Goal: Navigation & Orientation: Understand site structure

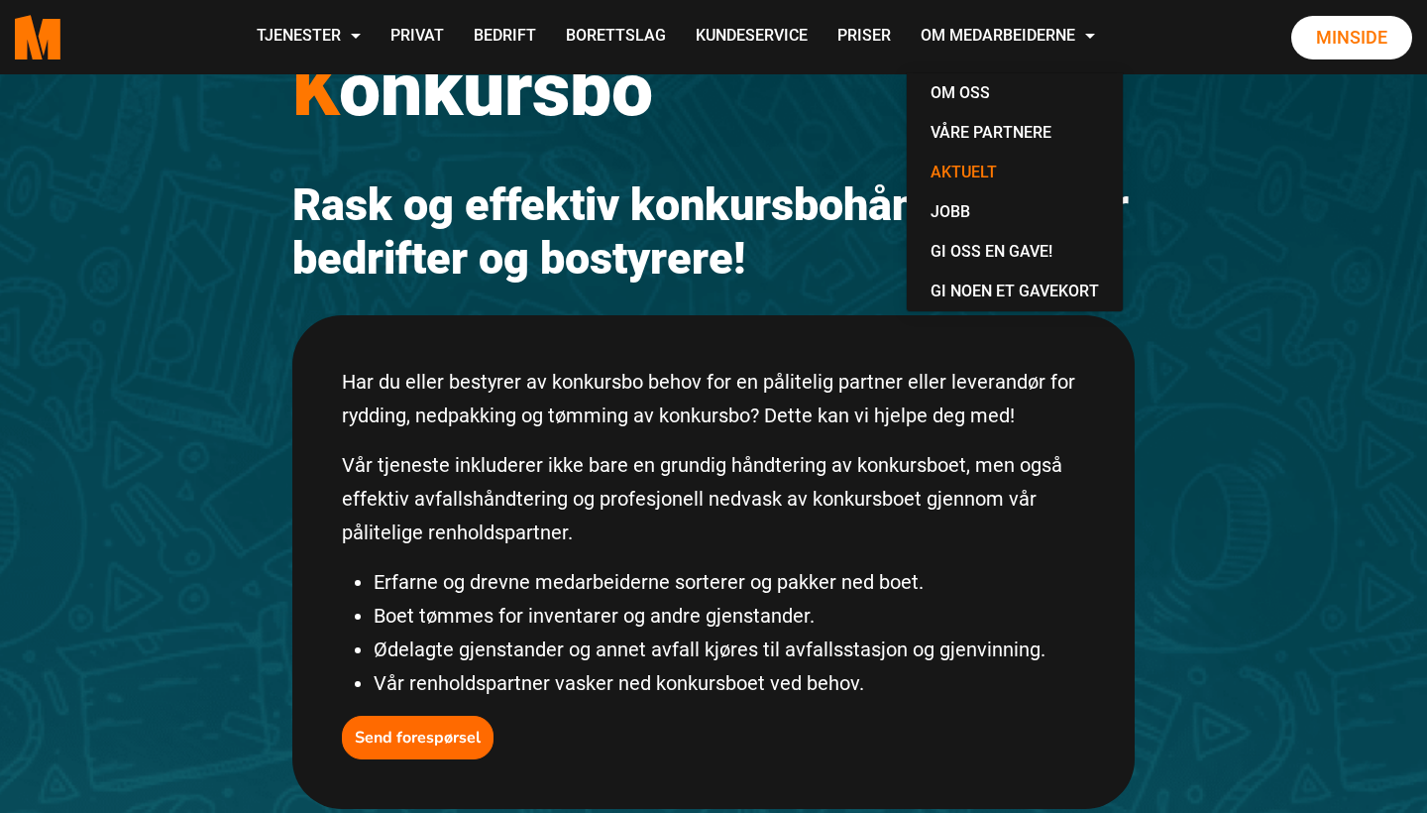
click at [1084, 178] on link "Aktuelt" at bounding box center [1015, 173] width 200 height 40
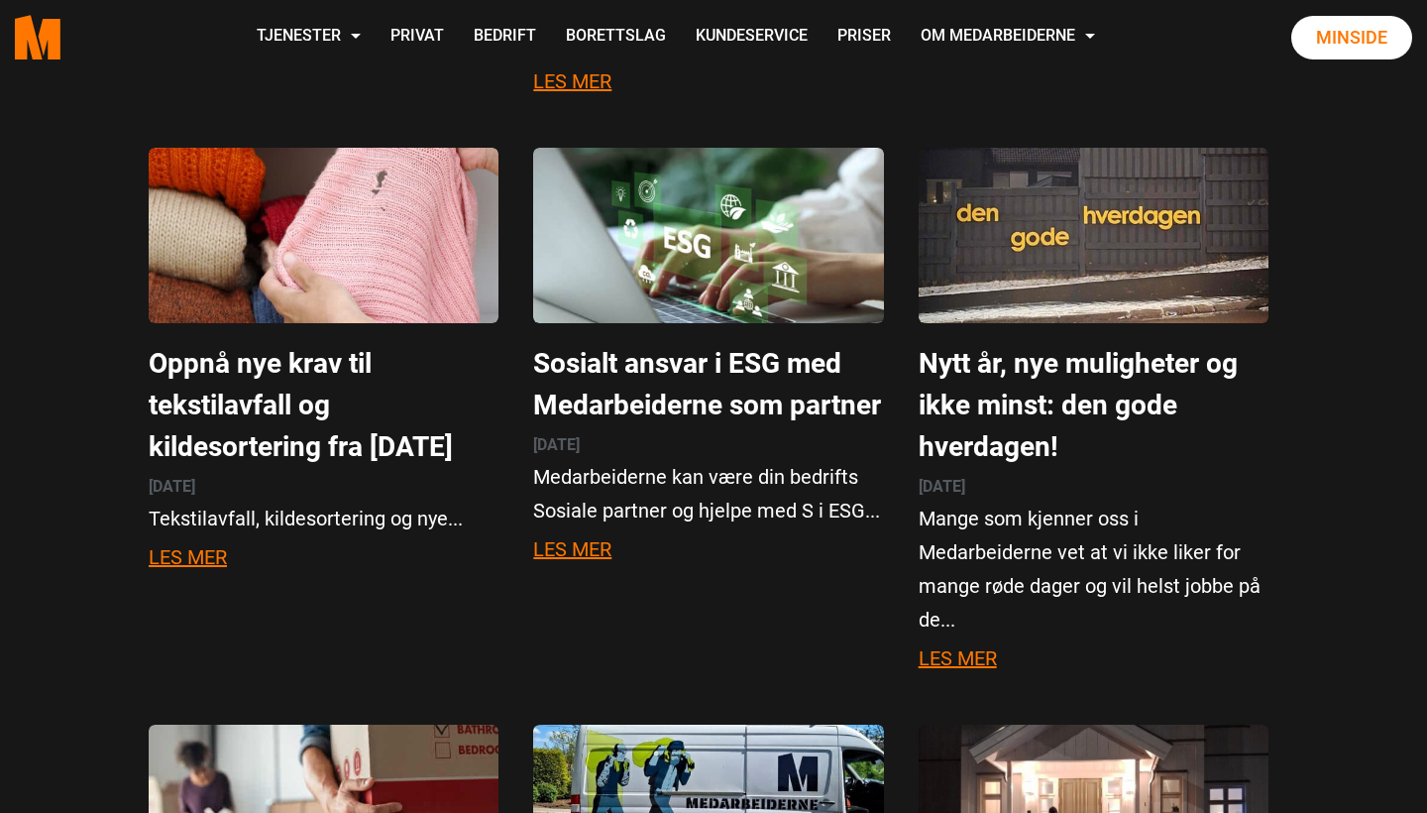
scroll to position [2577, 0]
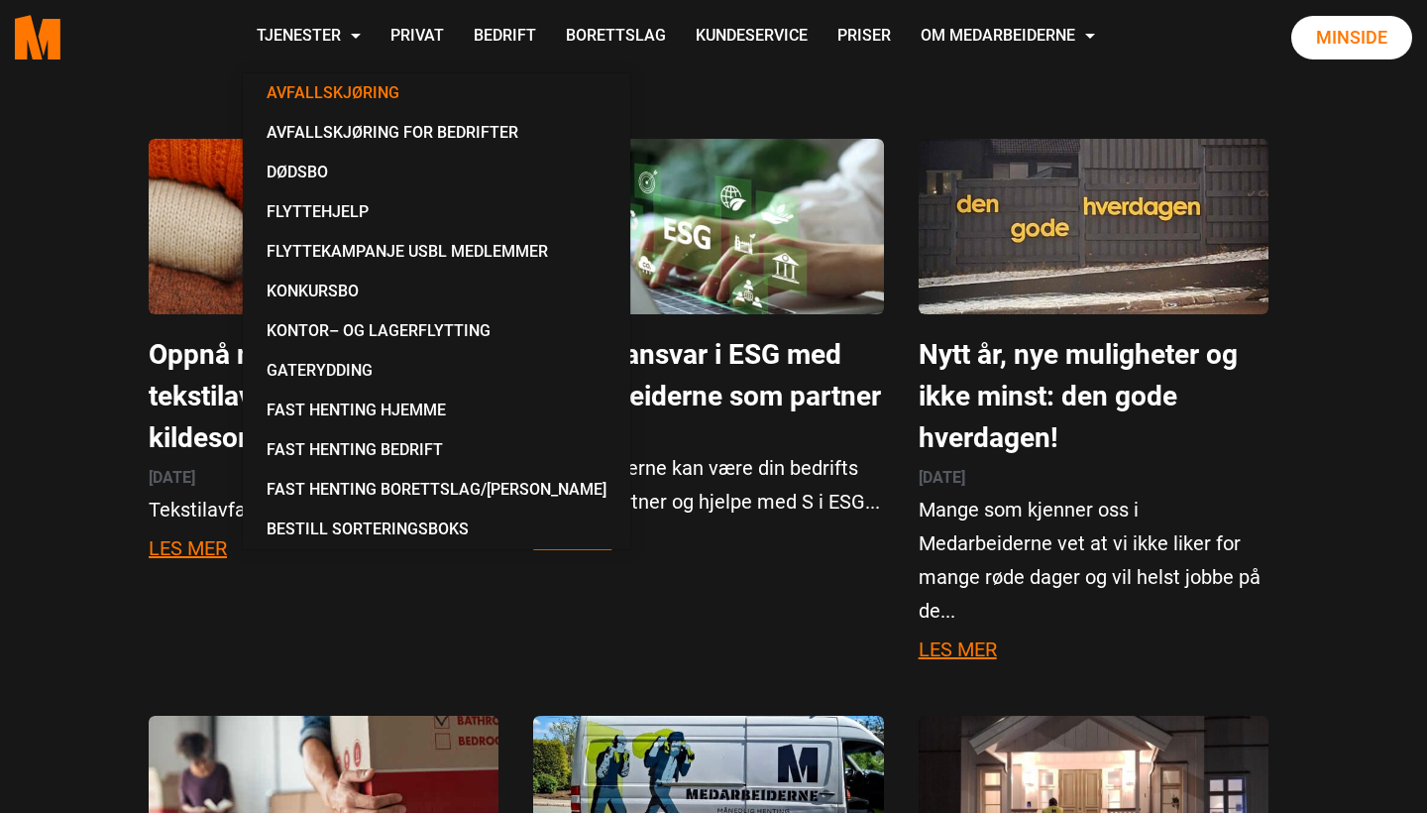
click at [461, 89] on link "Avfallskjøring" at bounding box center [437, 93] width 372 height 40
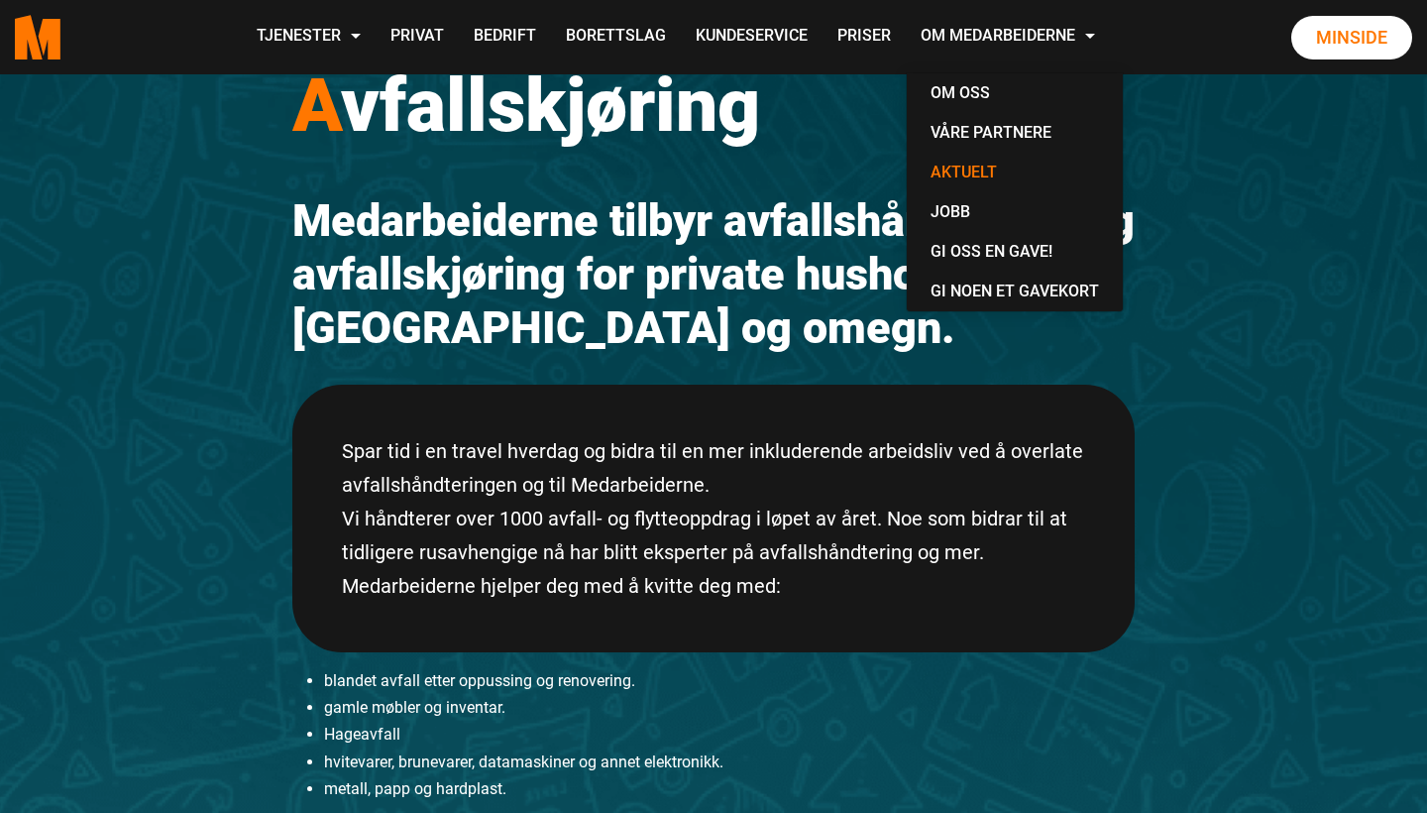
click at [1080, 174] on link "Aktuelt" at bounding box center [1015, 173] width 200 height 40
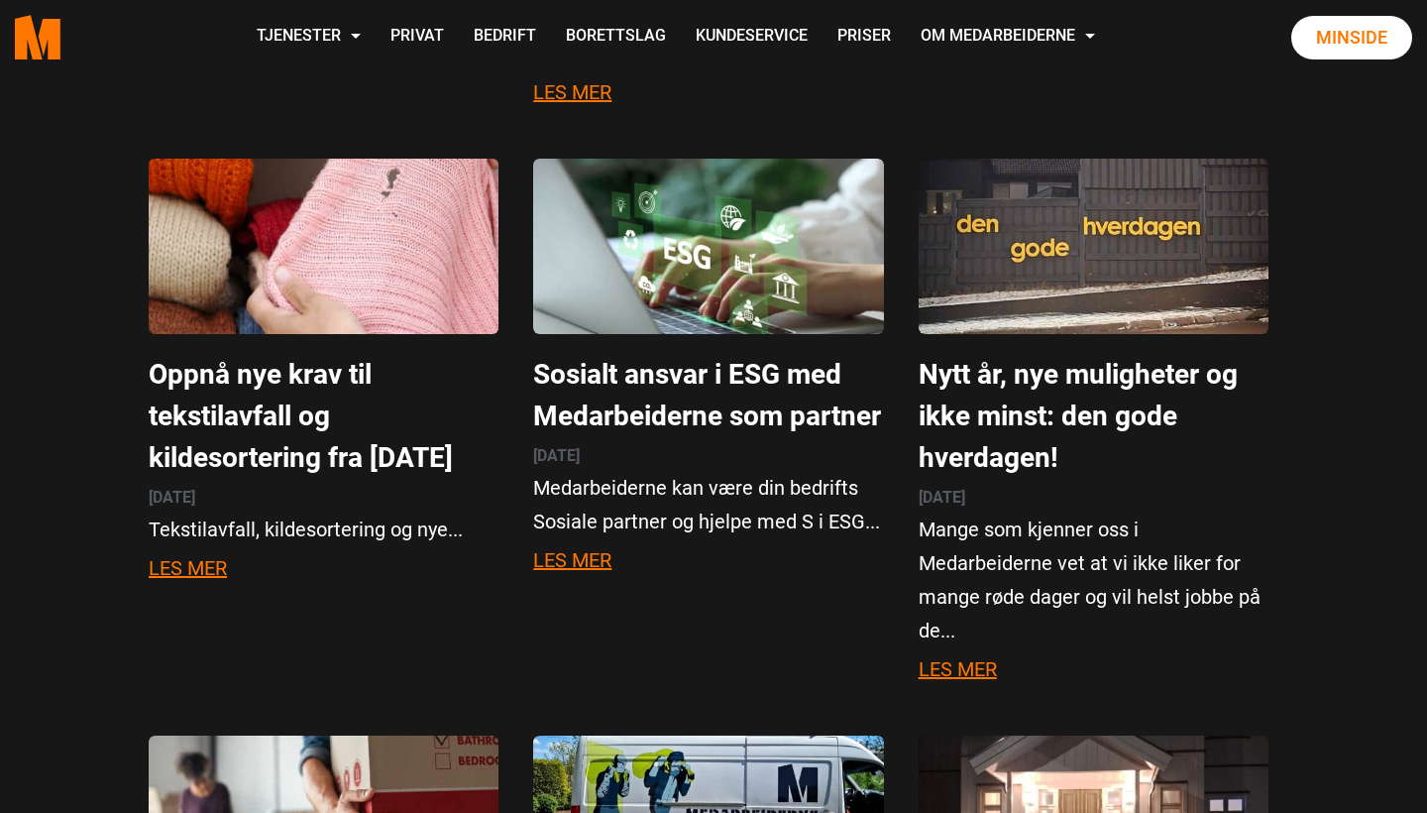
scroll to position [2571, 0]
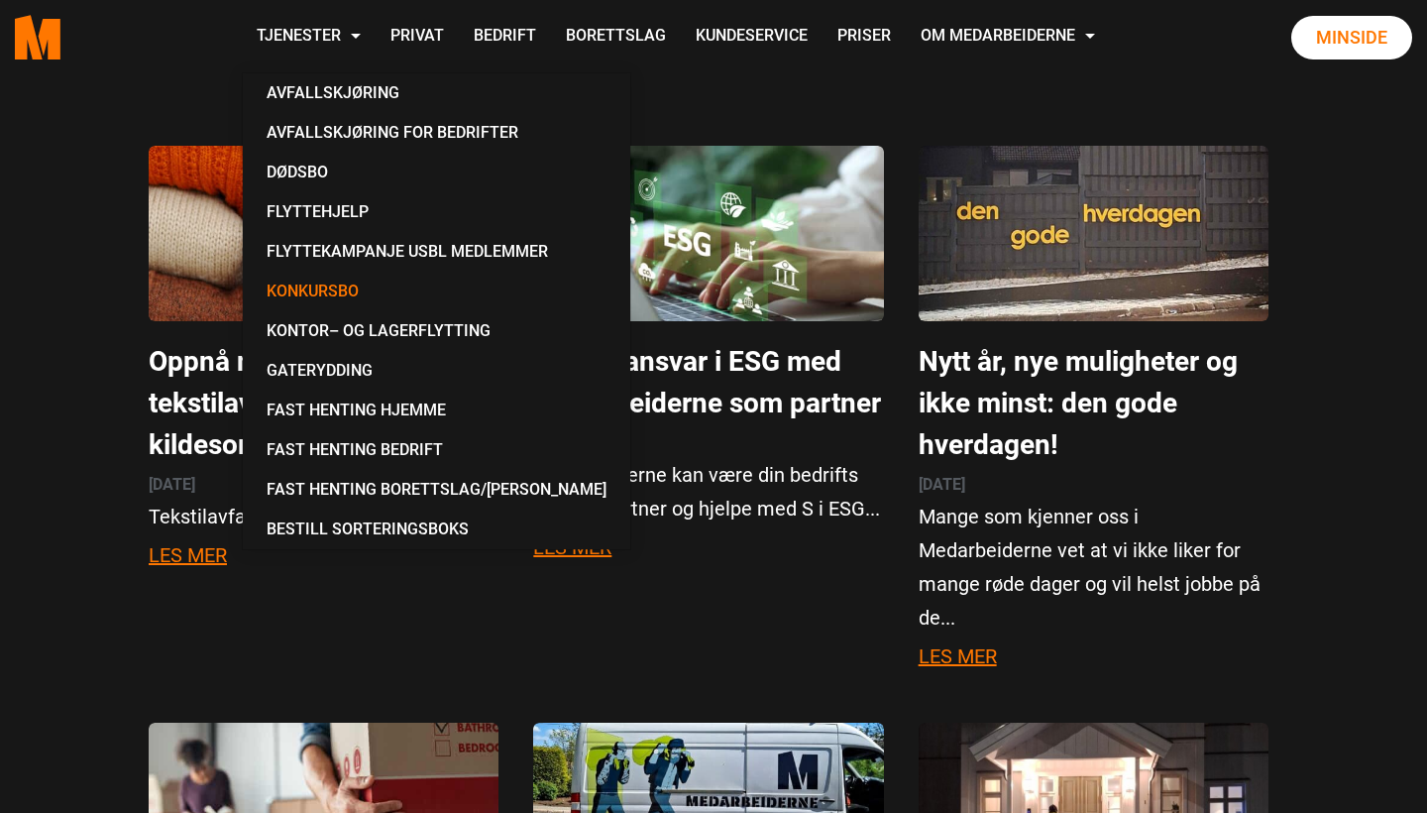
click at [426, 294] on link "Konkursbo" at bounding box center [437, 292] width 372 height 40
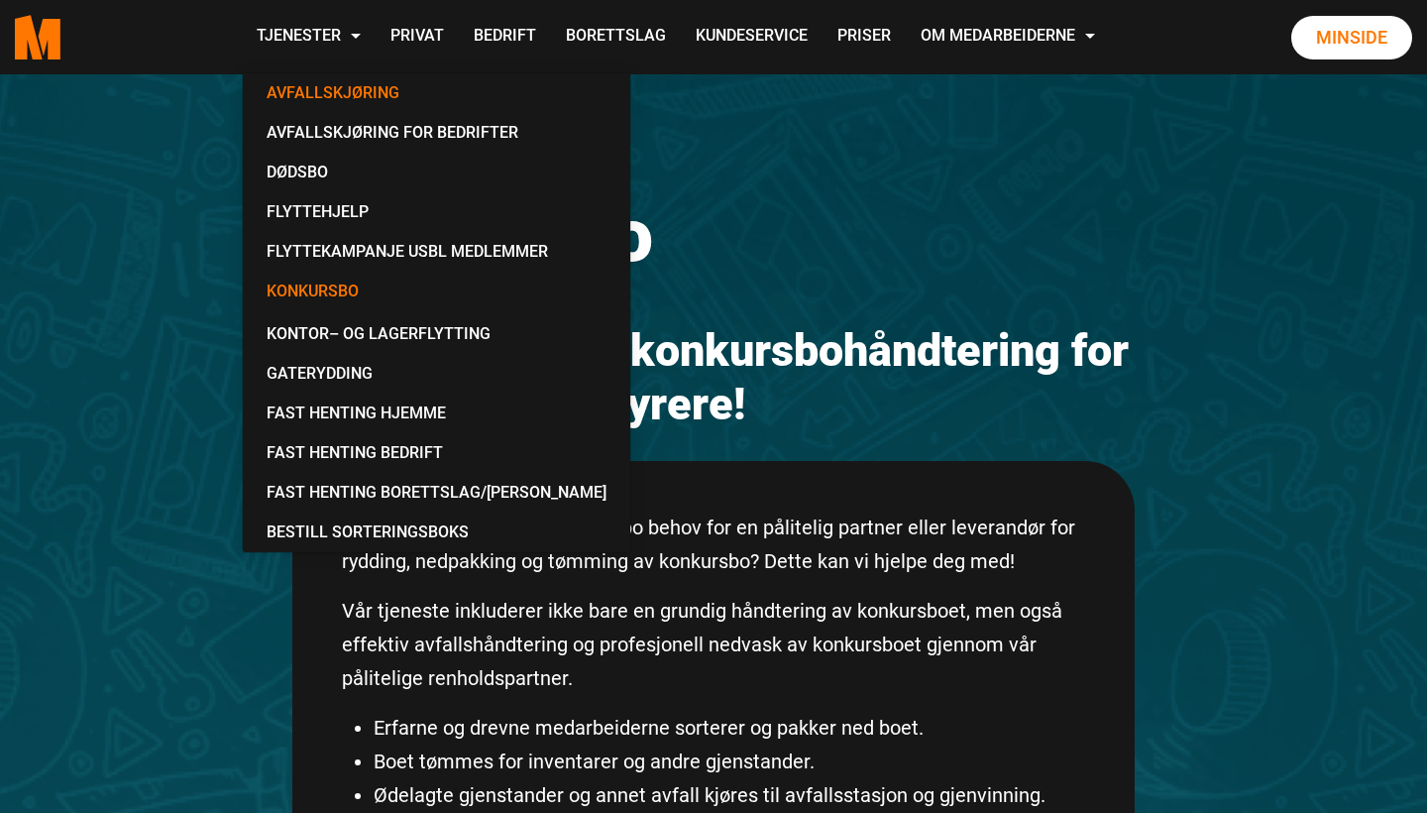
click at [454, 87] on link "Avfallskjøring" at bounding box center [437, 93] width 372 height 40
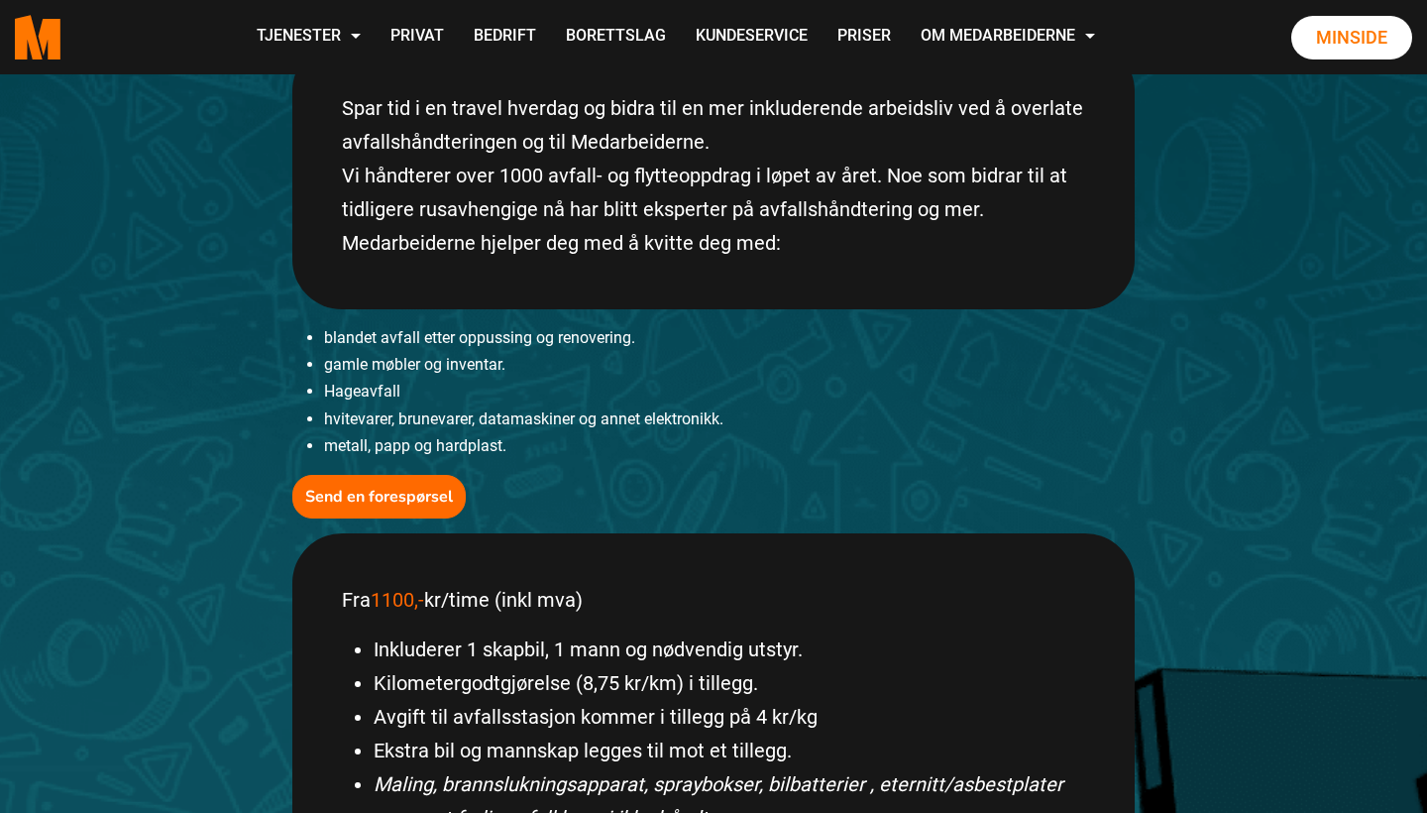
scroll to position [438, 0]
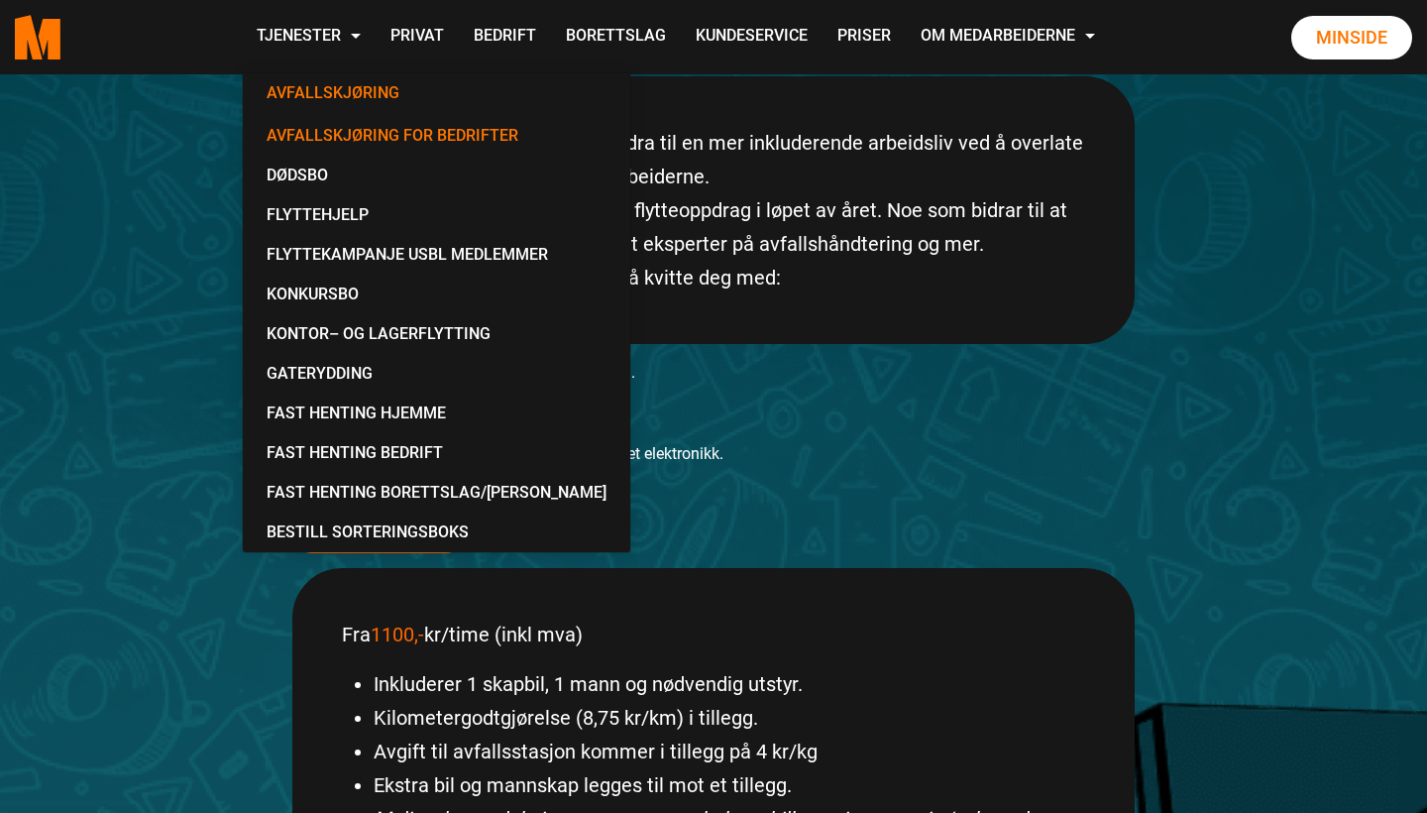
click at [443, 134] on link "Avfallskjøring for Bedrifter" at bounding box center [437, 136] width 372 height 40
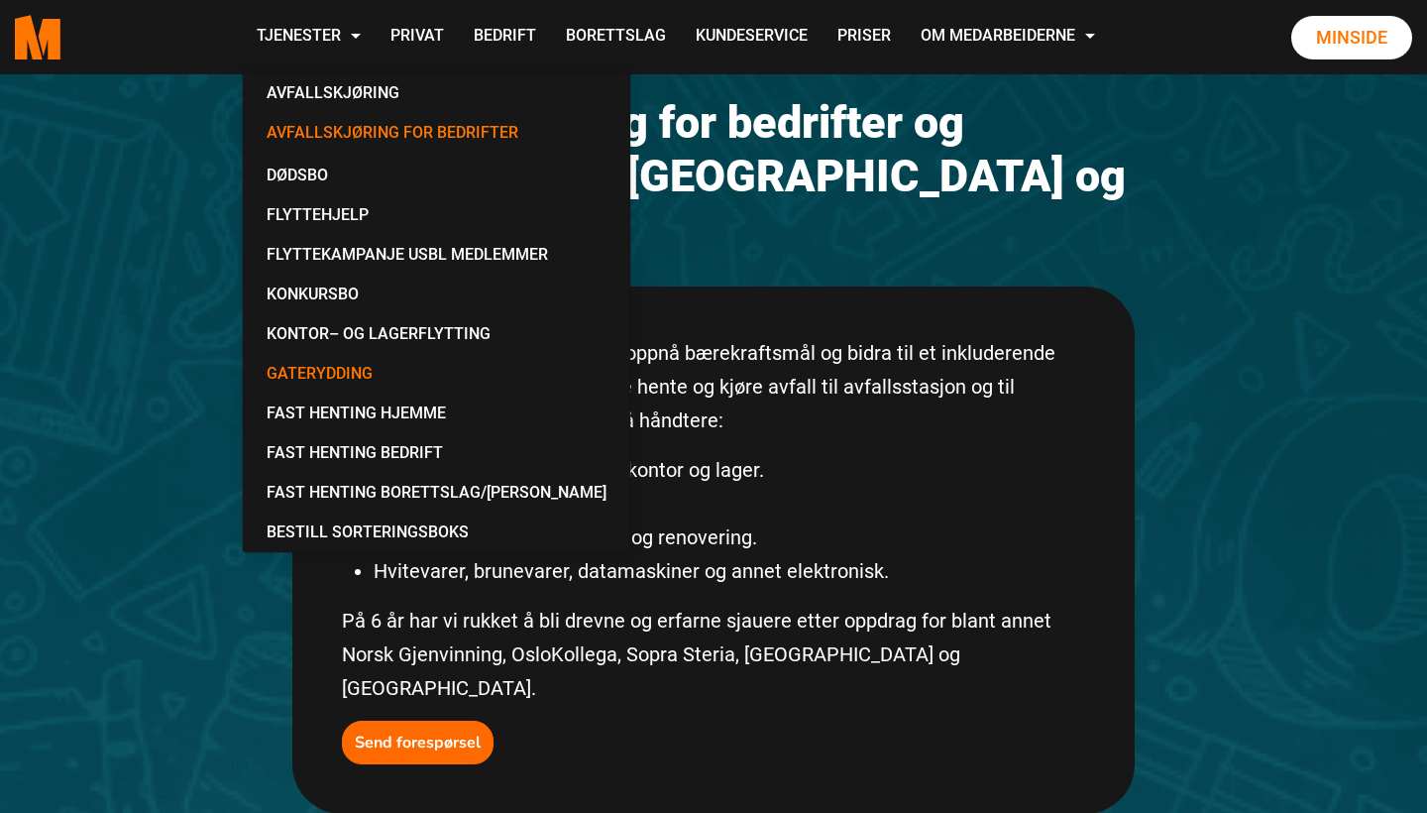
scroll to position [315, 0]
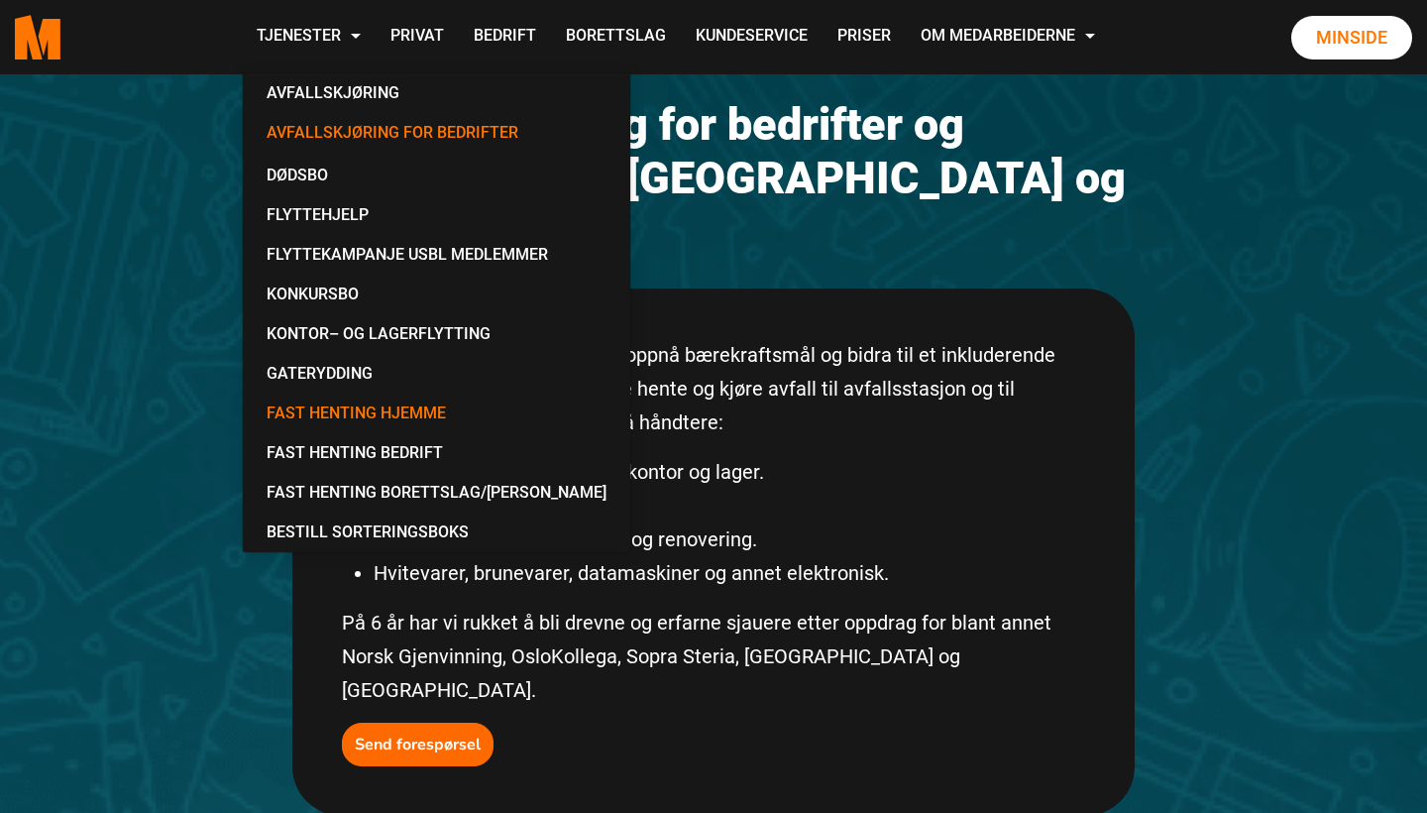
click at [443, 419] on link "Fast Henting Hjemme" at bounding box center [437, 413] width 372 height 40
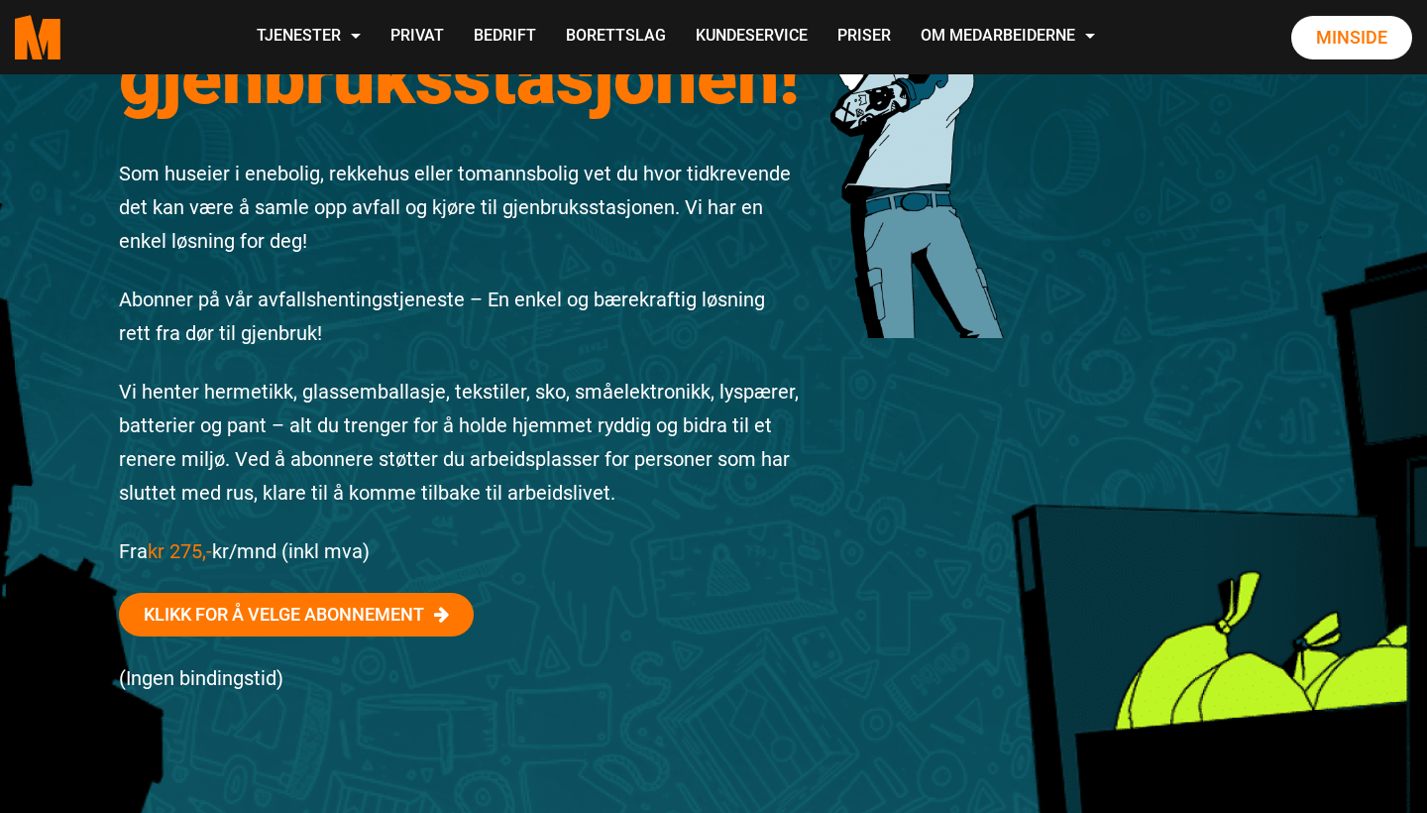
scroll to position [334, 0]
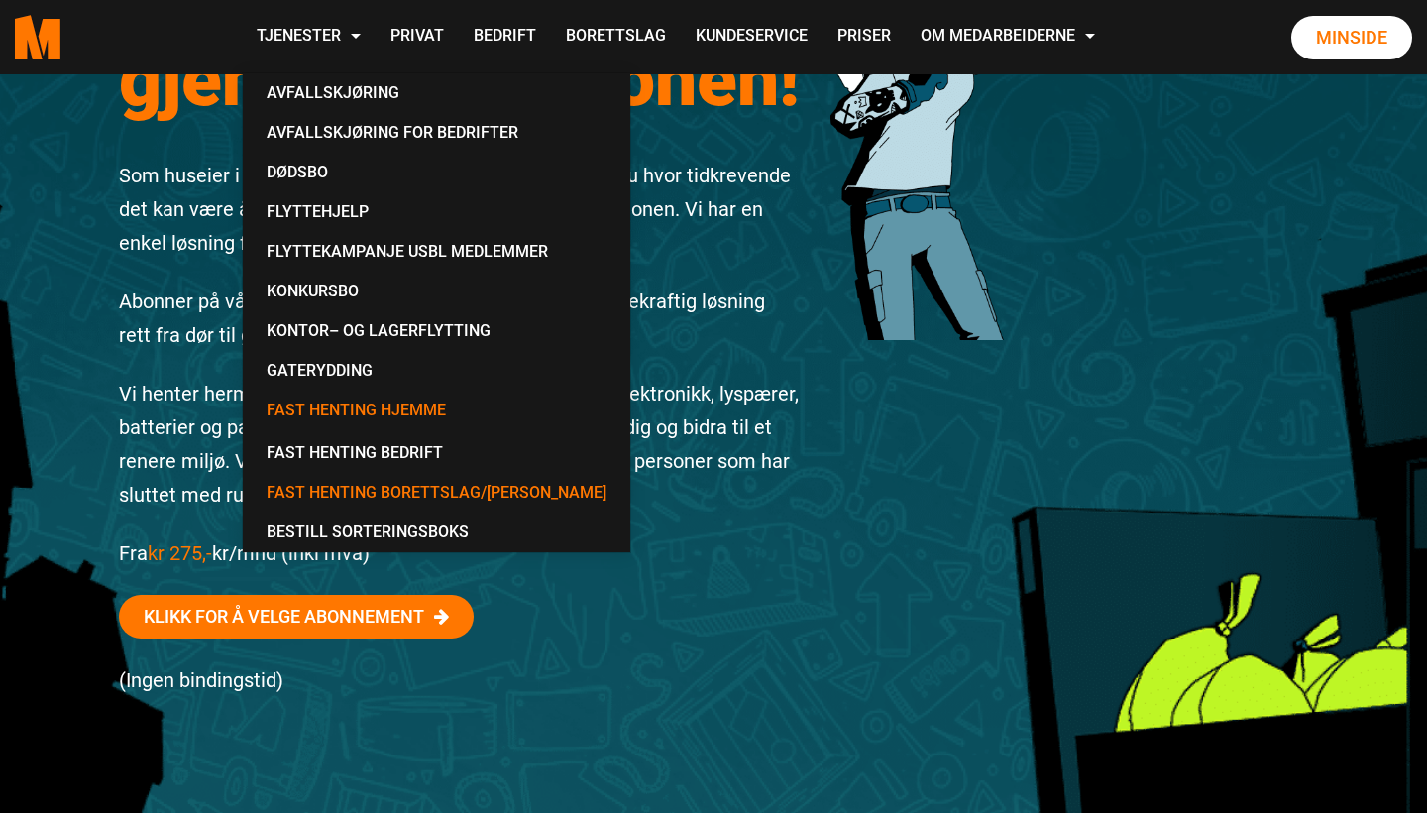
click at [447, 486] on link "Fast Henting Borettslag/[PERSON_NAME]" at bounding box center [437, 493] width 372 height 40
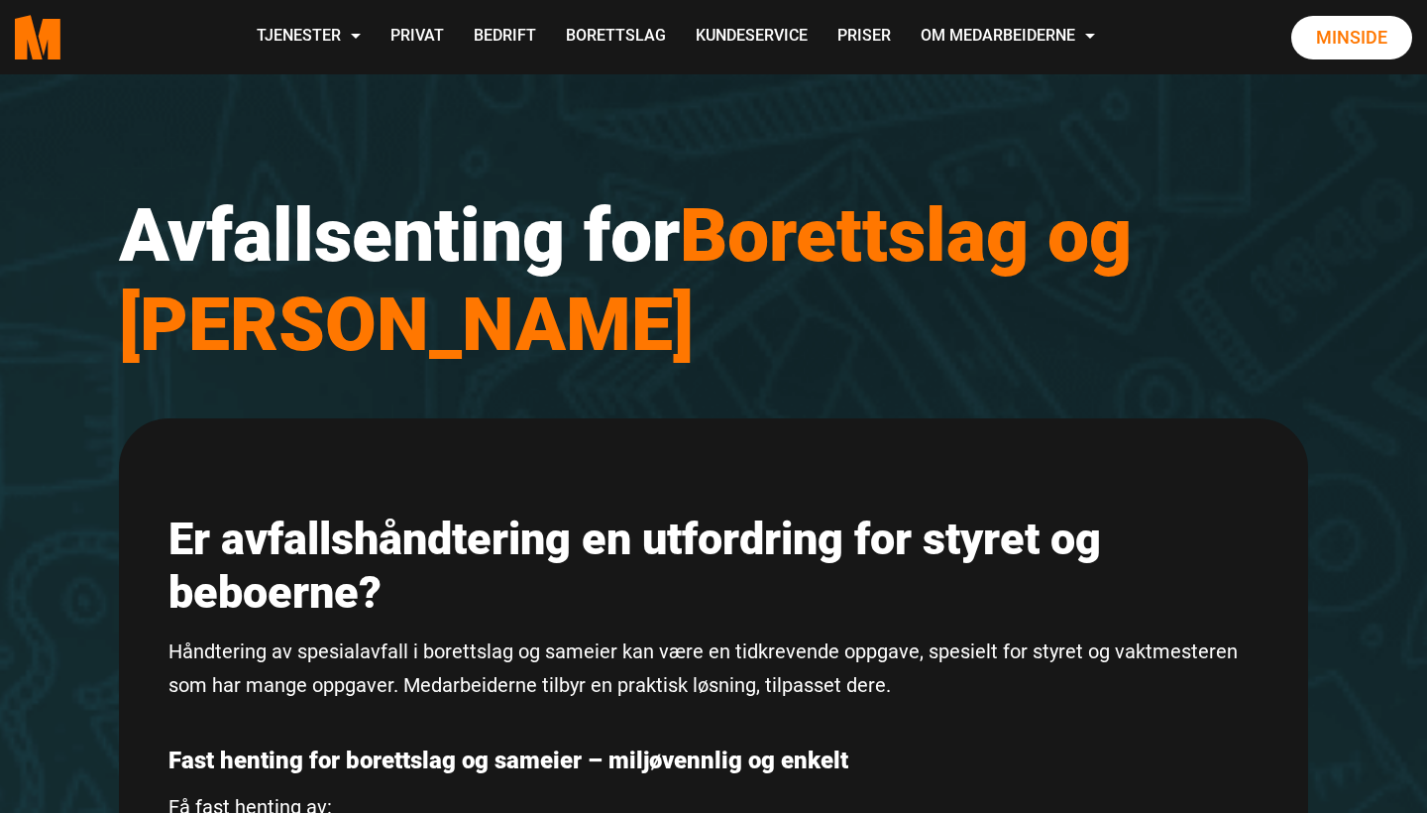
click at [60, 41] on polygon "Medarbeiderne start page" at bounding box center [50, 39] width 22 height 41
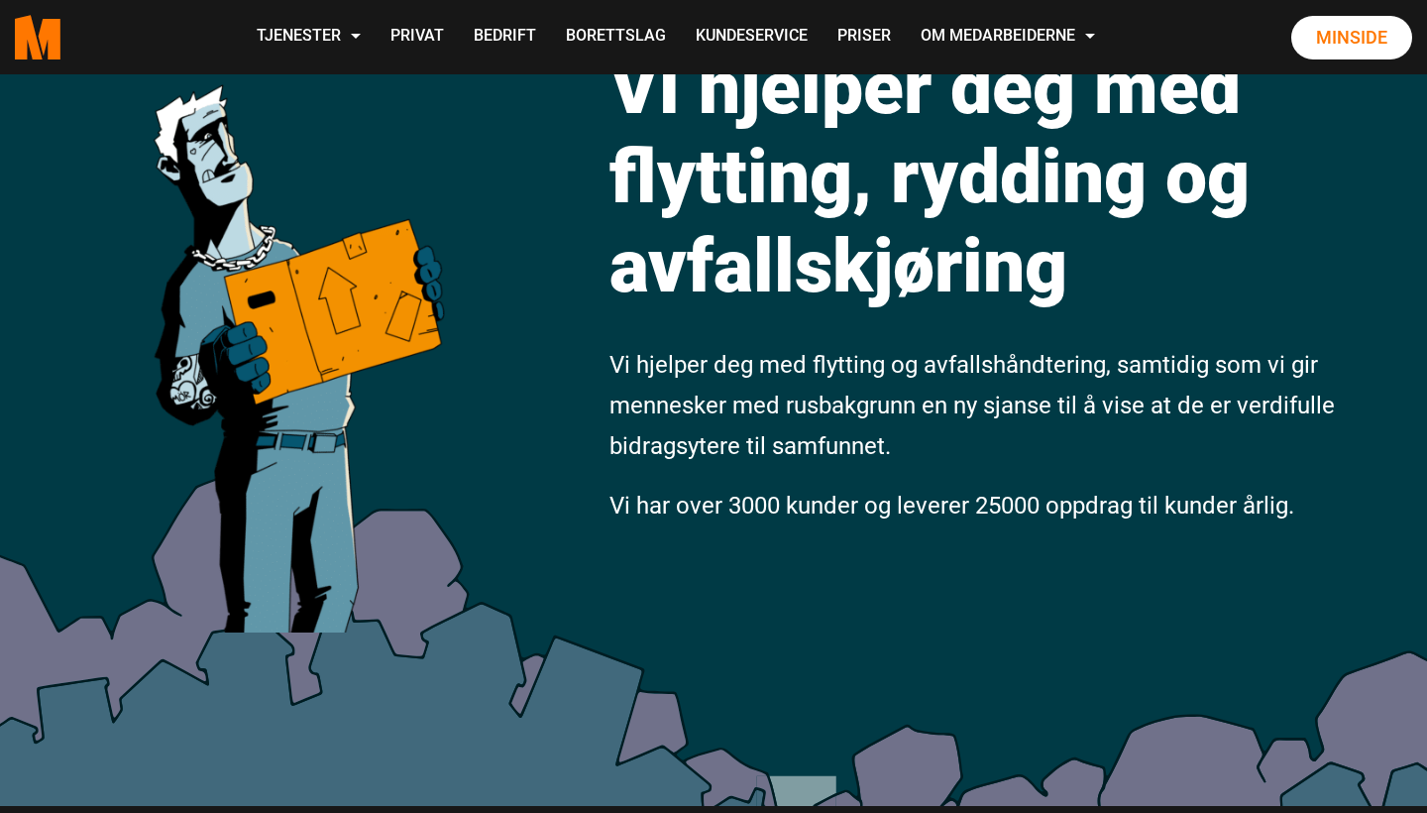
scroll to position [197, 0]
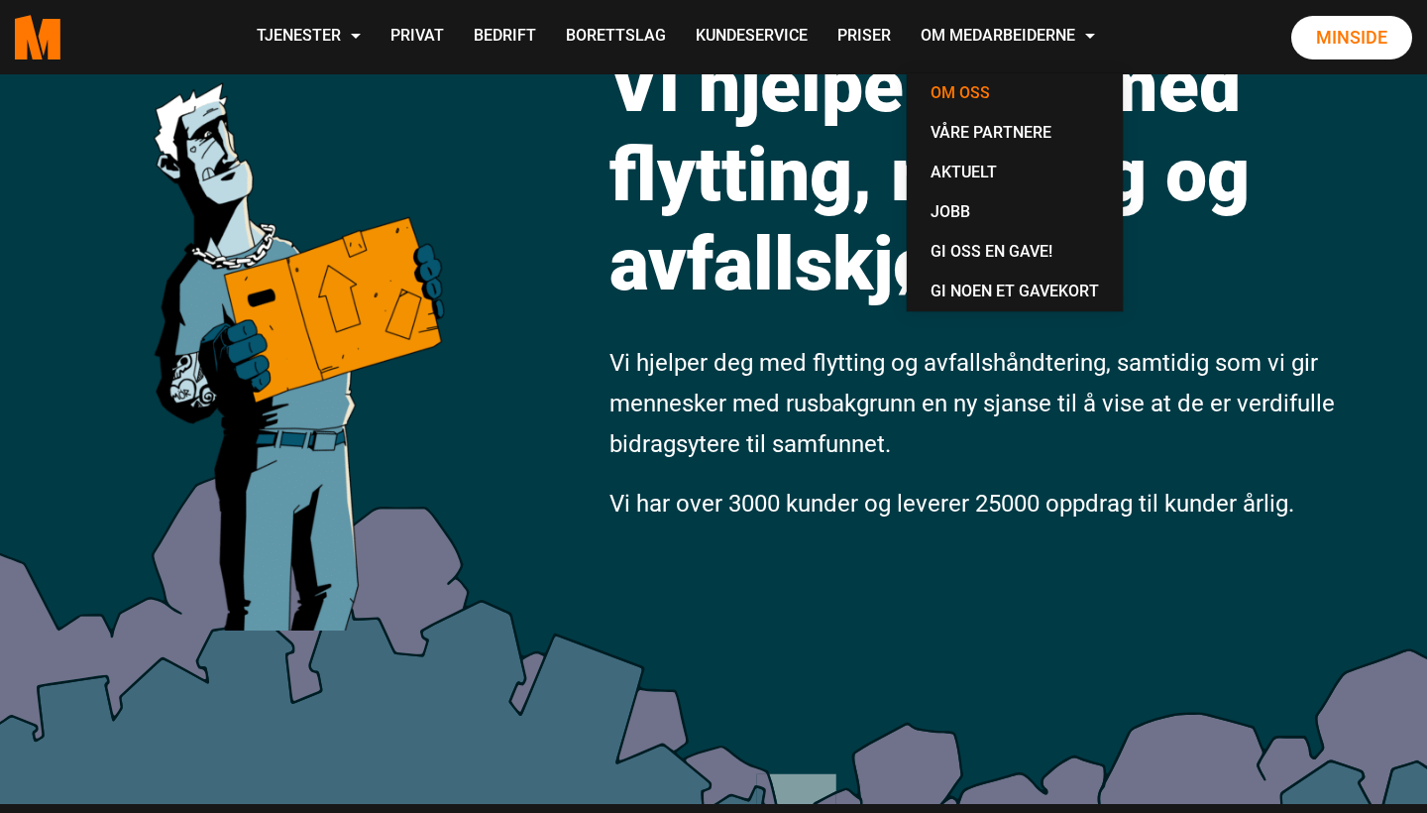
click at [1089, 91] on link "Om oss" at bounding box center [1015, 93] width 200 height 40
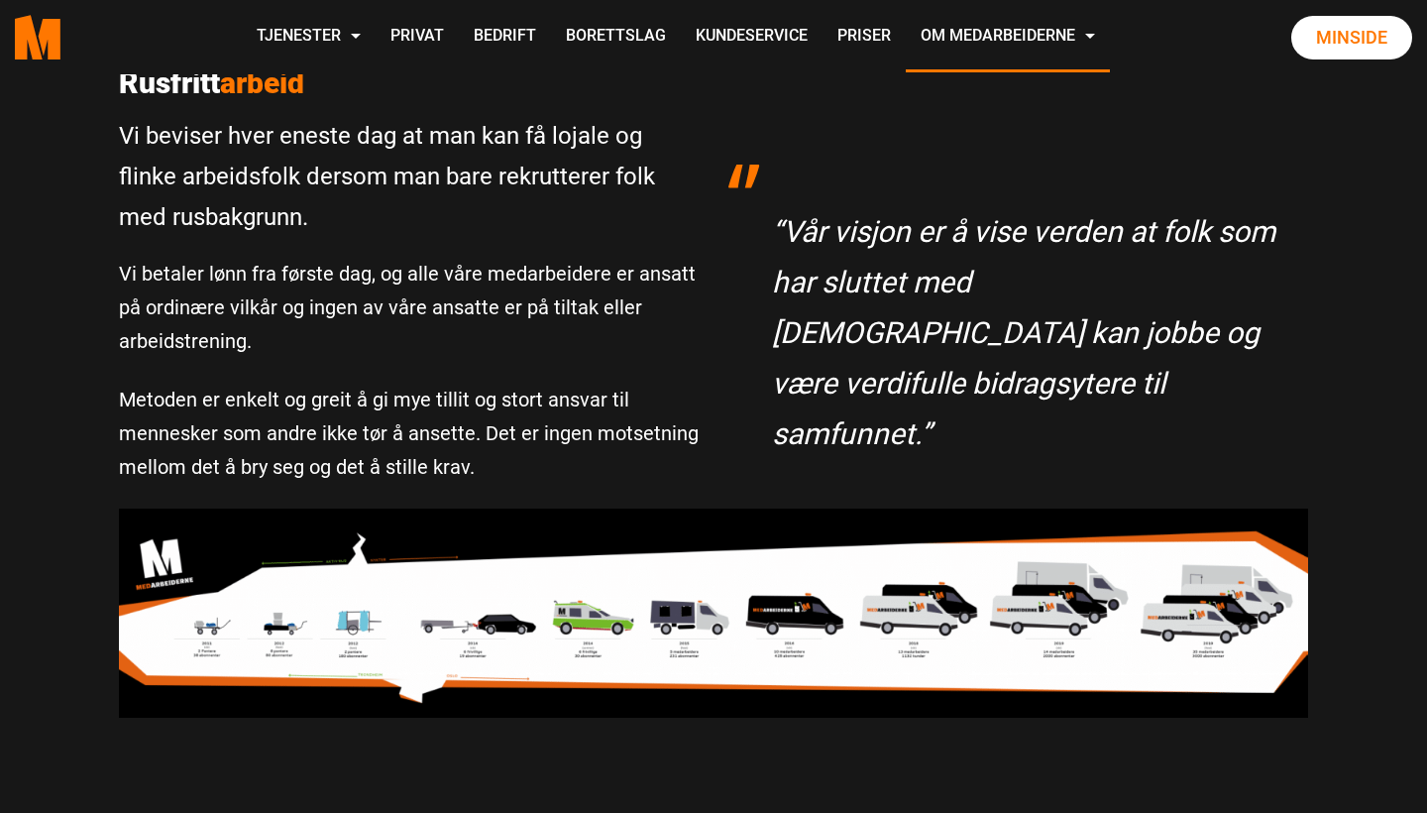
scroll to position [600, 0]
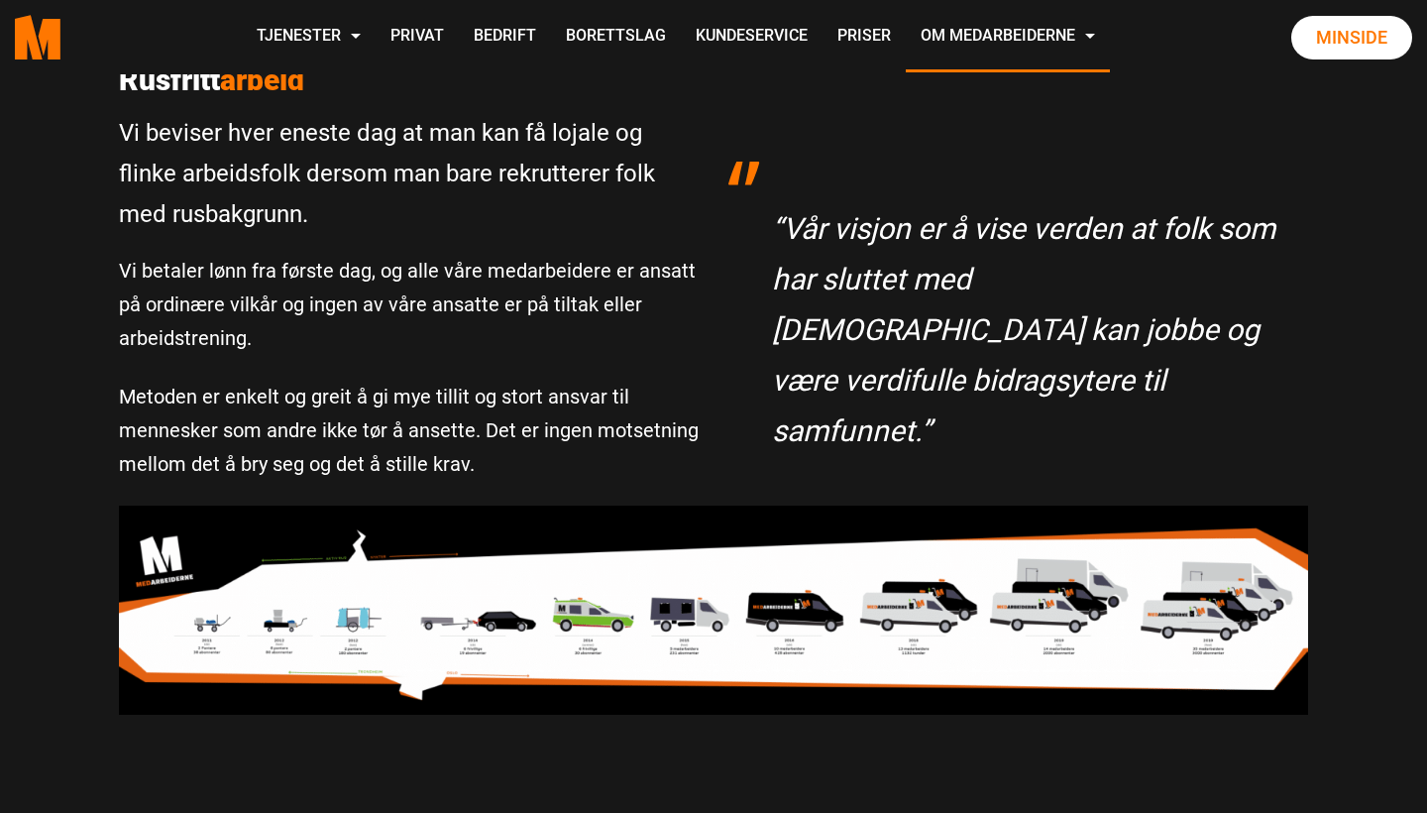
click at [493, 459] on p "Metoden er enkelt og greit å gi mye tillit og stort ansvar til mennesker som an…" at bounding box center [409, 430] width 580 height 101
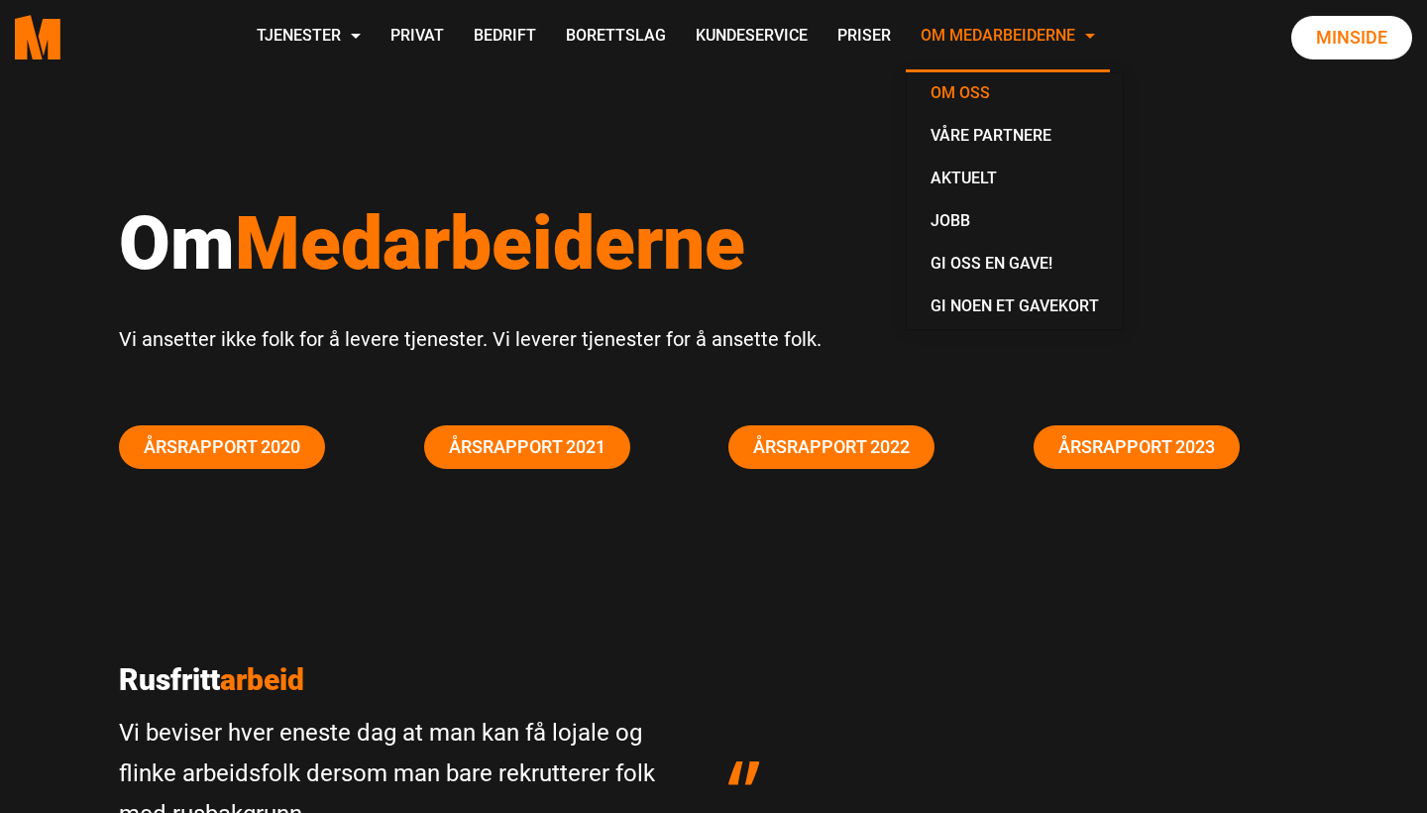
scroll to position [0, 0]
click at [1087, 139] on link "Våre partnere" at bounding box center [1015, 137] width 200 height 43
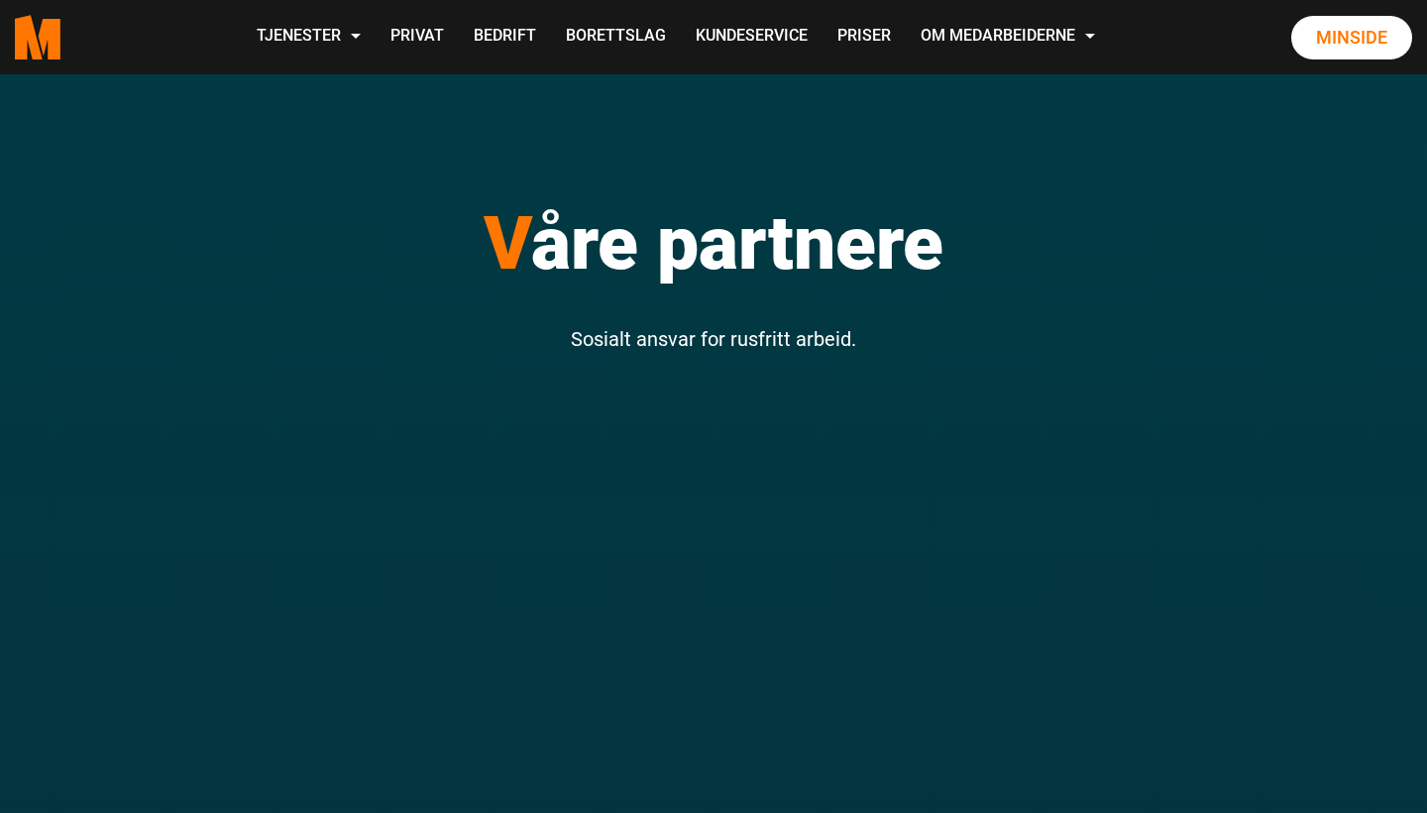
click at [60, 38] on polygon "Medarbeiderne start page" at bounding box center [50, 39] width 22 height 41
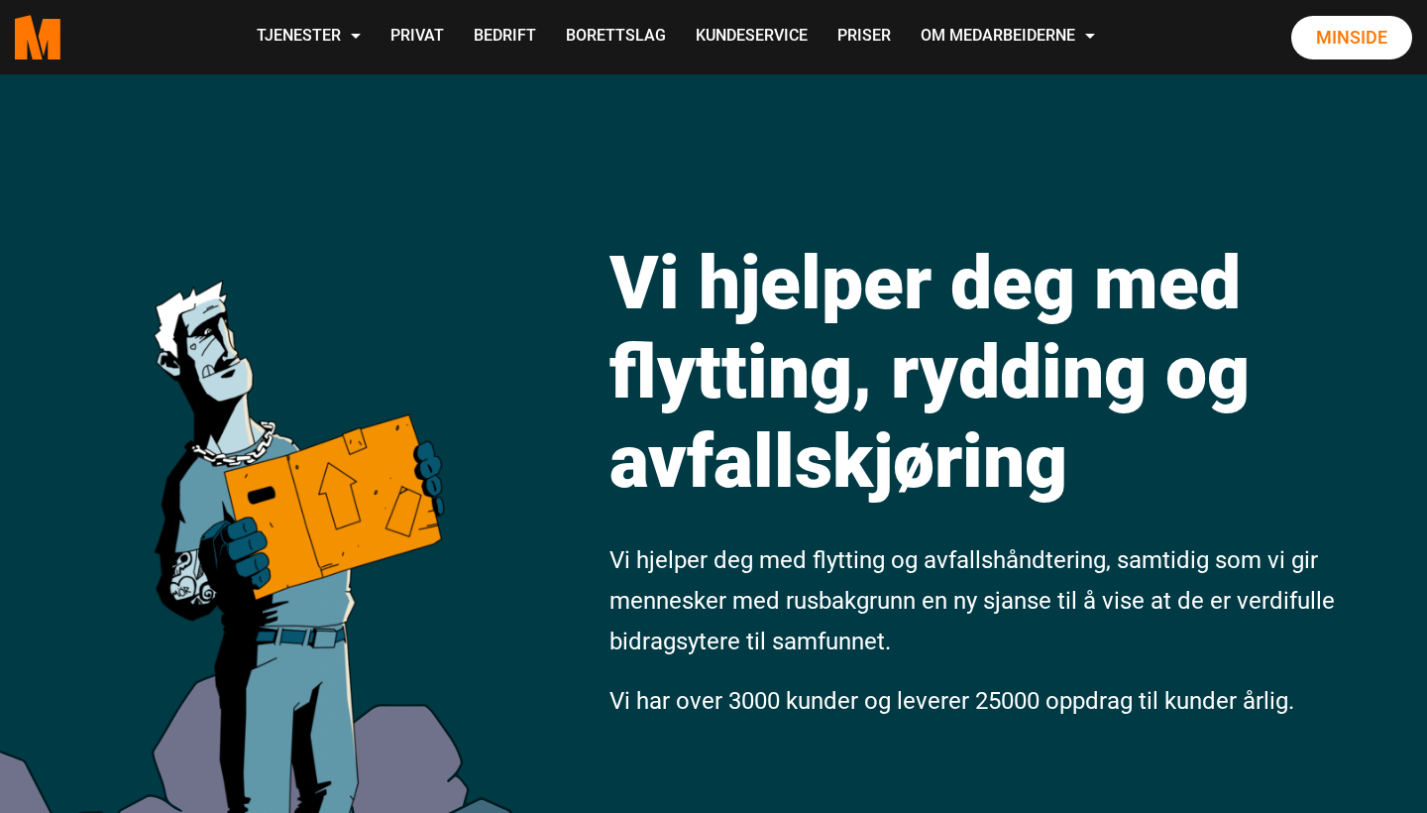
scroll to position [35, 0]
